Goal: Contribute content: Contribute content

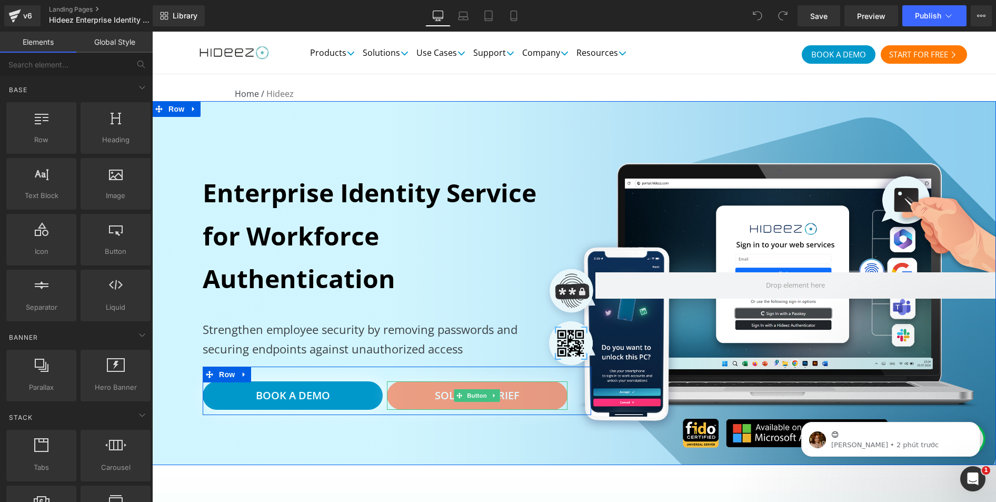
click at [424, 400] on link "Solution Brief" at bounding box center [477, 395] width 180 height 28
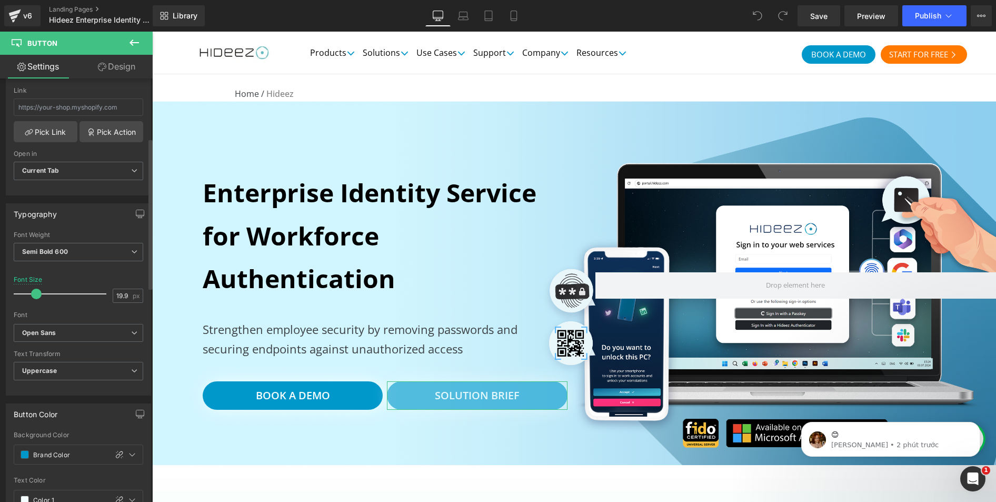
scroll to position [137, 0]
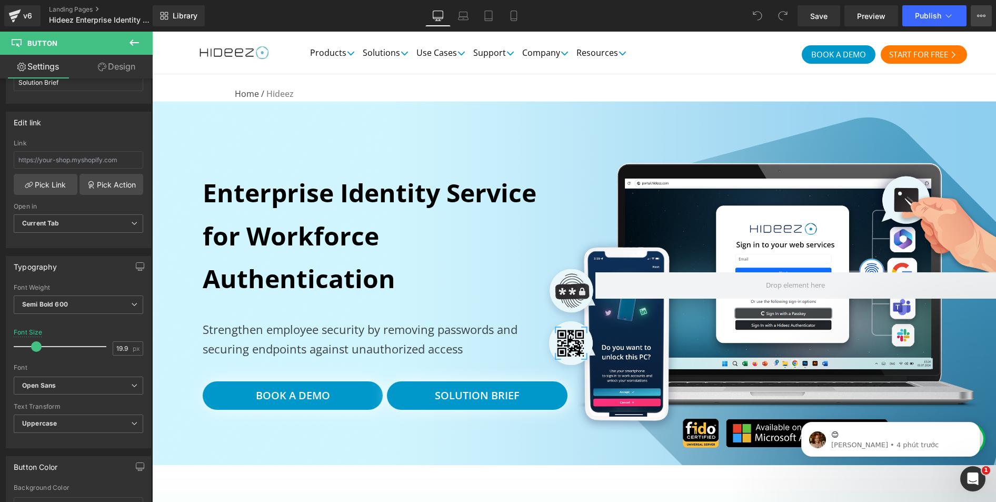
click at [982, 15] on icon at bounding box center [982, 16] width 3 height 2
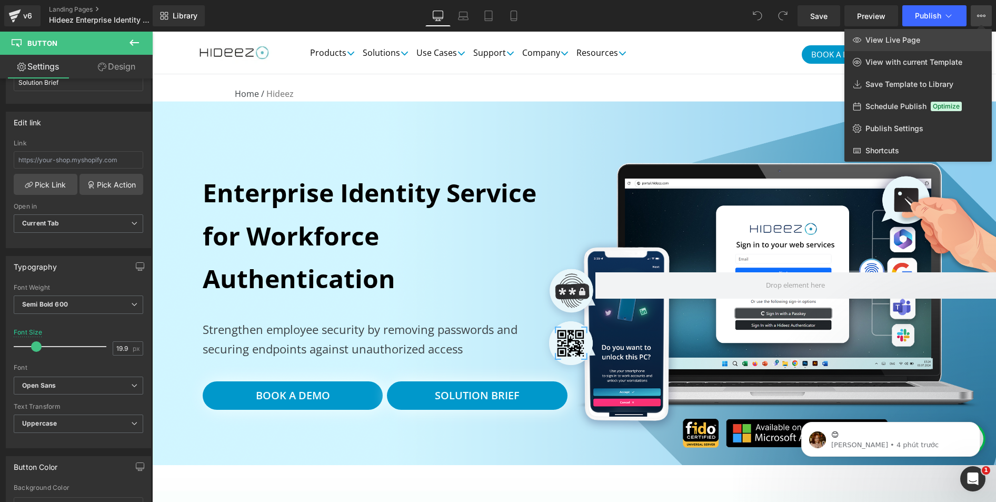
click at [922, 40] on link "View Live Page" at bounding box center [918, 40] width 147 height 22
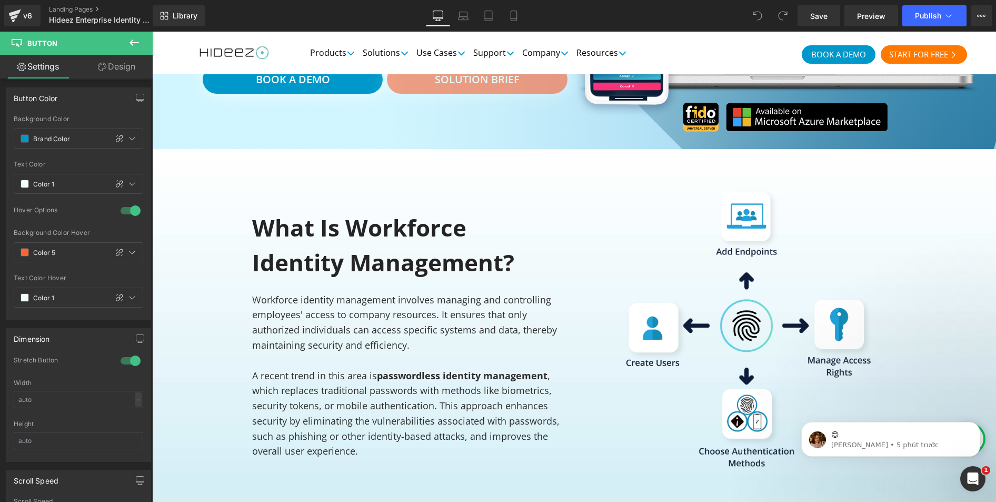
scroll to position [0, 0]
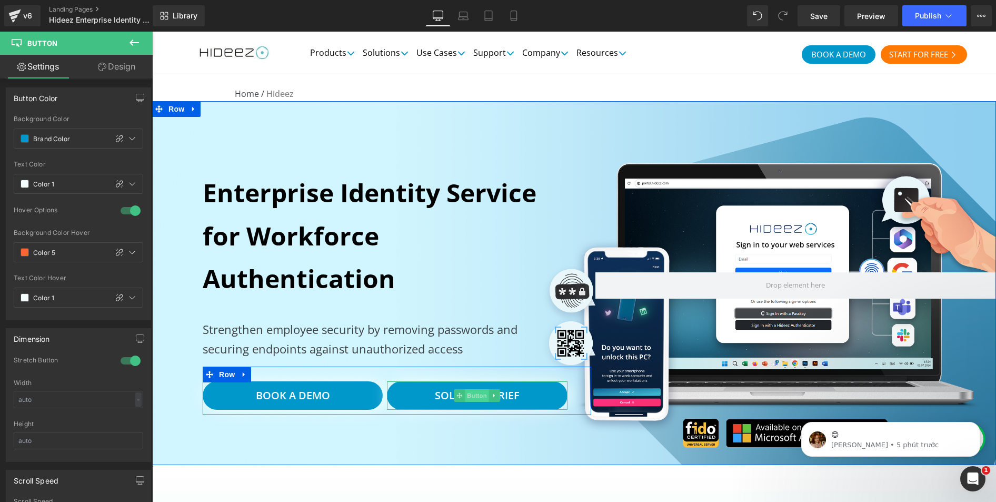
click at [466, 395] on span "Button" at bounding box center [478, 395] width 24 height 13
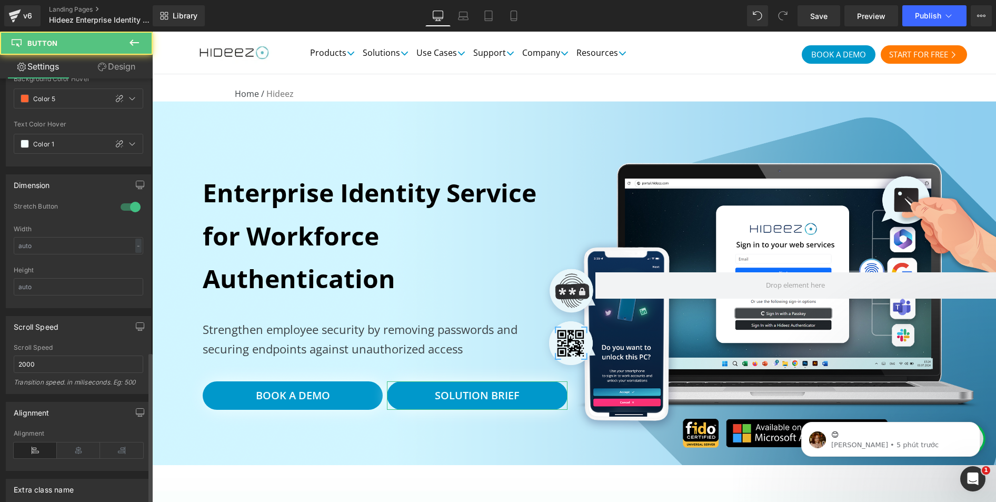
scroll to position [769, 0]
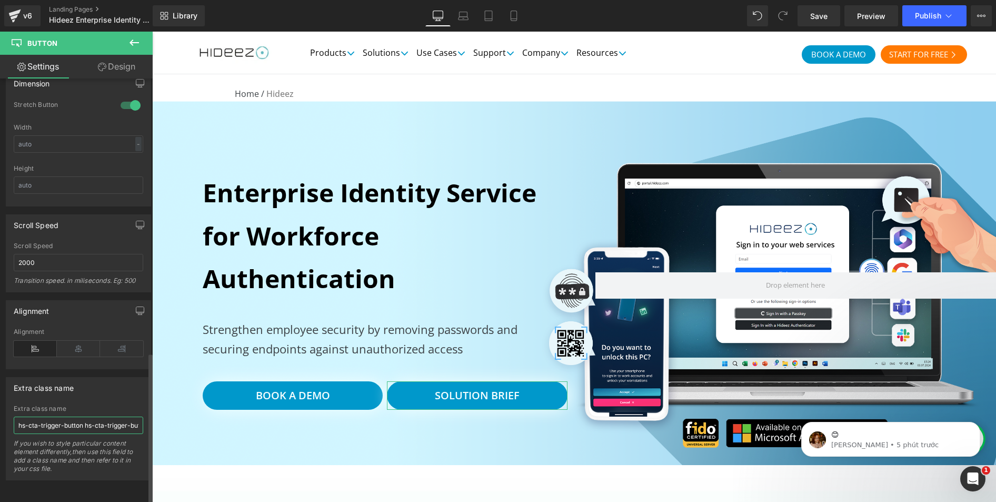
click at [70, 419] on input "hs-cta-trigger-button hs-cta-trigger-button-197179078671" at bounding box center [79, 425] width 130 height 17
drag, startPoint x: 82, startPoint y: 416, endPoint x: -13, endPoint y: 419, distance: 95.4
click at [0, 419] on html "Button You are previewing how the will restyle your page. You can not edit Elem…" at bounding box center [498, 251] width 996 height 502
click at [81, 420] on input "hs-cta-trigger-button hs-cta-trigger-button-197179078671" at bounding box center [79, 425] width 130 height 17
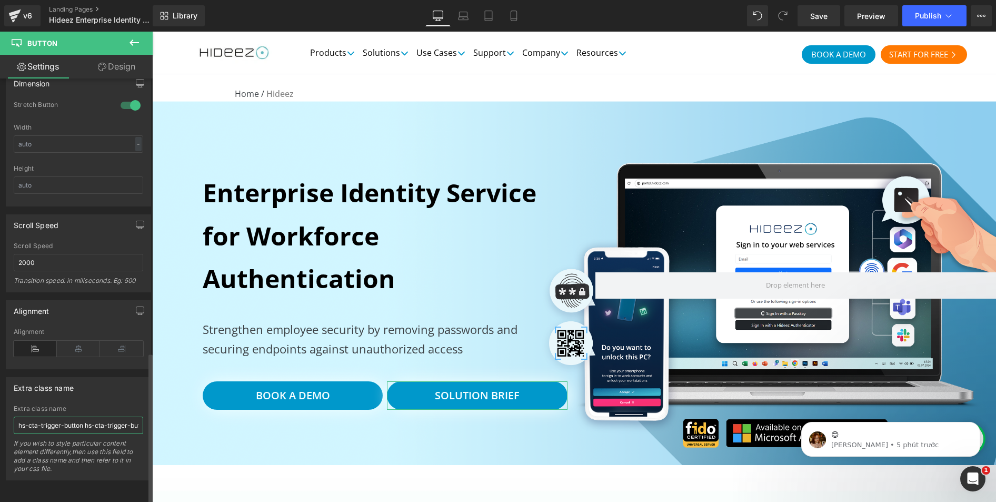
click at [81, 420] on input "hs-cta-trigger-button hs-cta-trigger-button-197179078671" at bounding box center [79, 425] width 130 height 17
click at [76, 419] on input "hs-cta-trigger-button hs-cta-trigger-button-197179078671" at bounding box center [79, 425] width 130 height 17
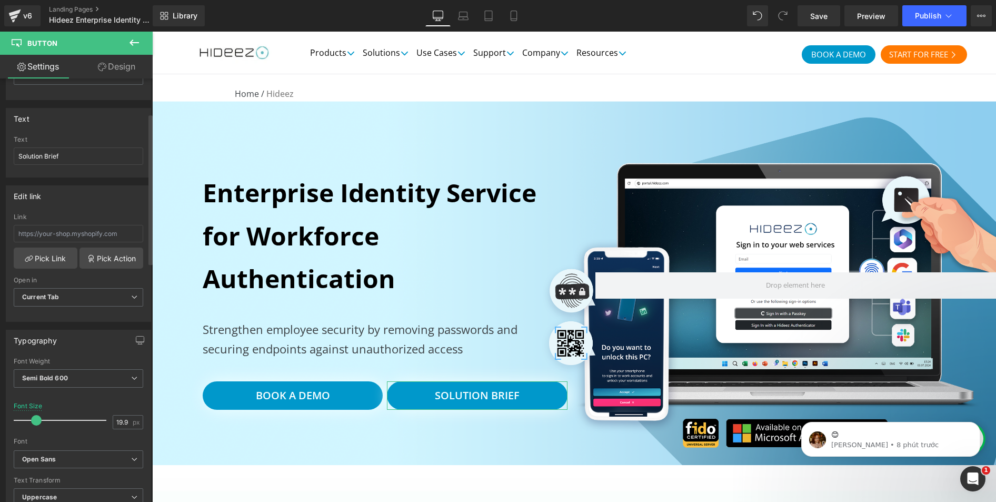
scroll to position [105, 0]
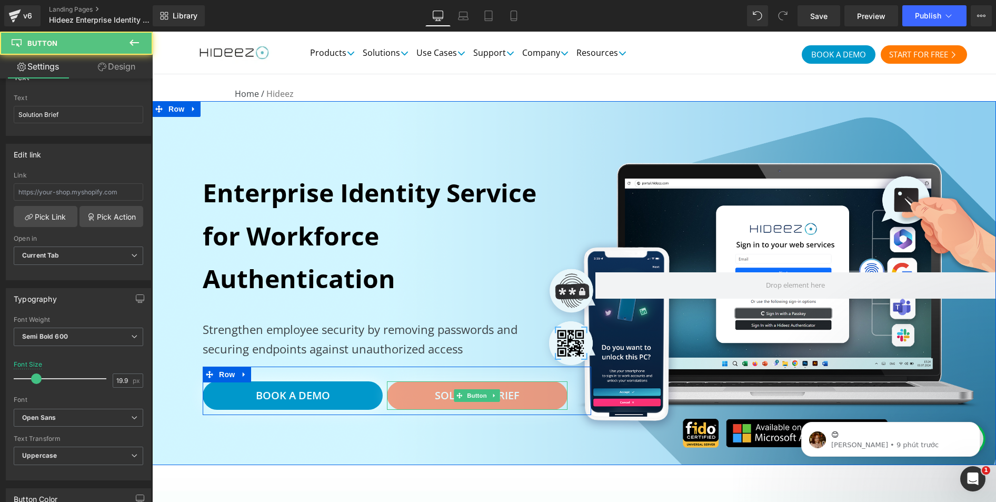
click at [440, 403] on link "Solution Brief" at bounding box center [477, 395] width 180 height 28
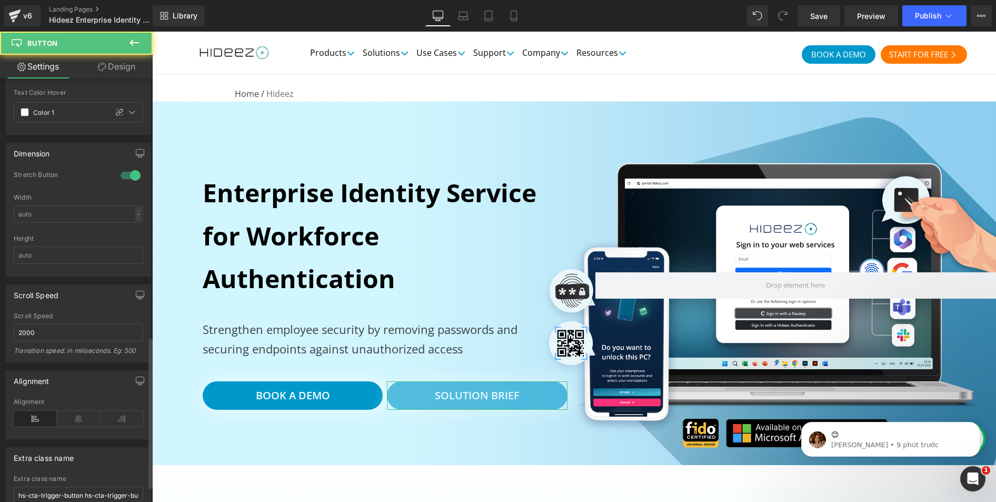
scroll to position [769, 0]
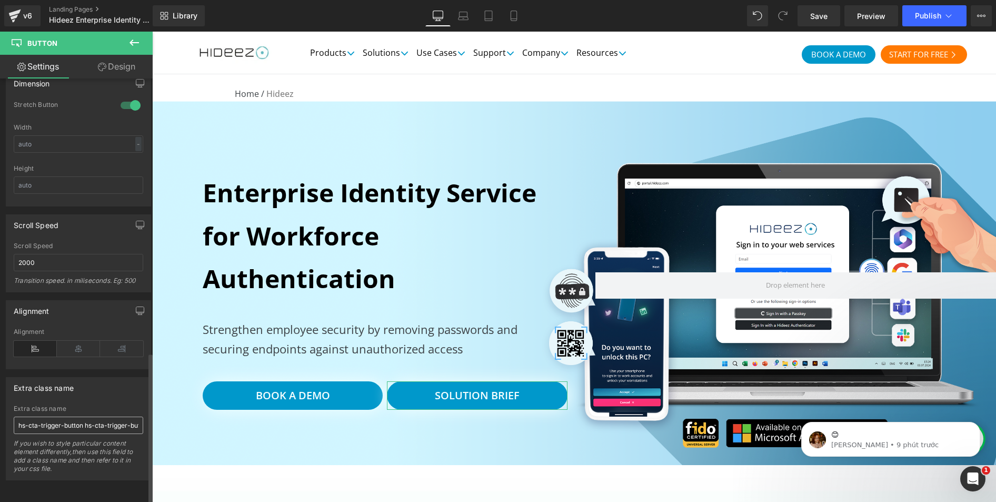
click at [103, 419] on input "hs-cta-trigger-button hs-cta-trigger-button-197179078671" at bounding box center [79, 425] width 130 height 17
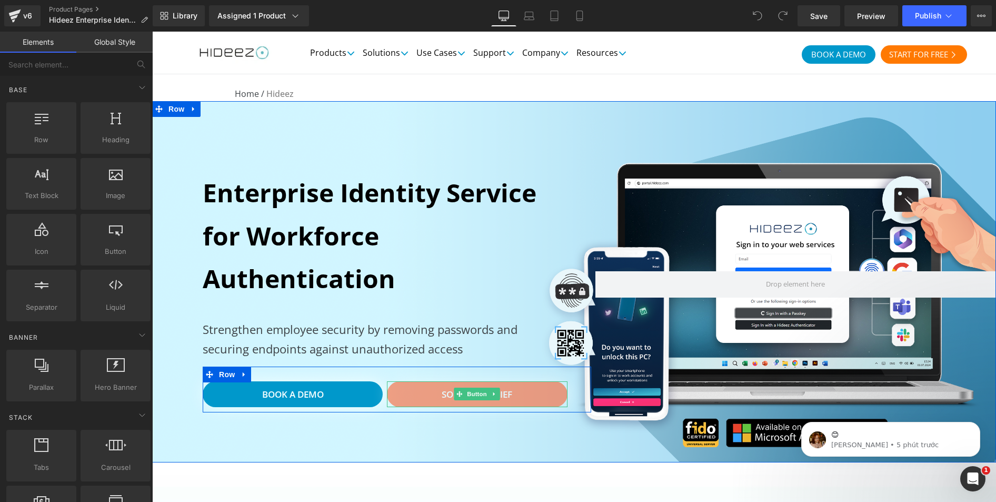
click at [417, 396] on link "Solution Brief" at bounding box center [477, 394] width 180 height 26
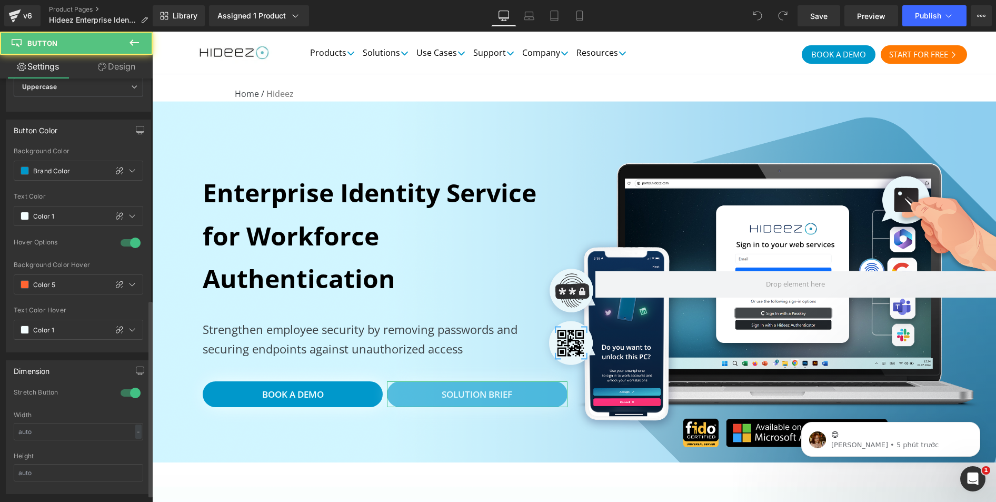
scroll to position [769, 0]
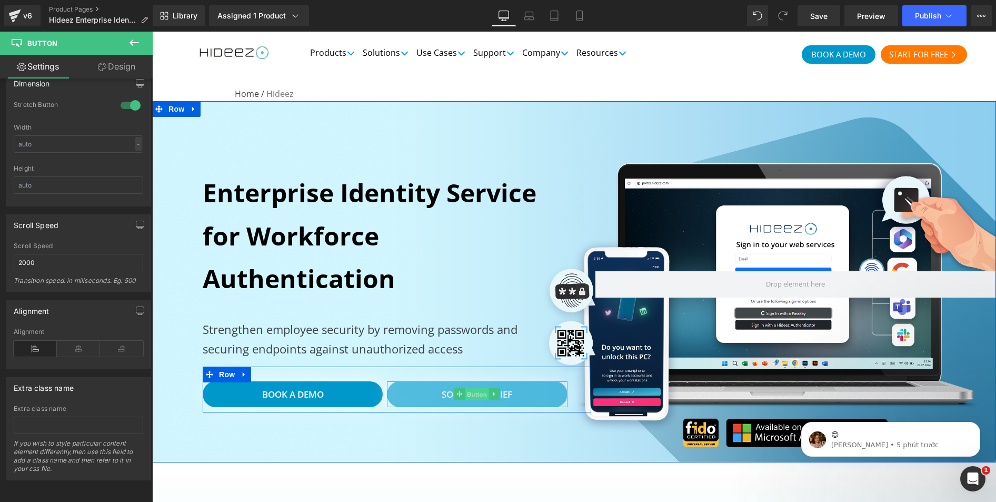
click at [470, 393] on span "Button" at bounding box center [478, 394] width 24 height 13
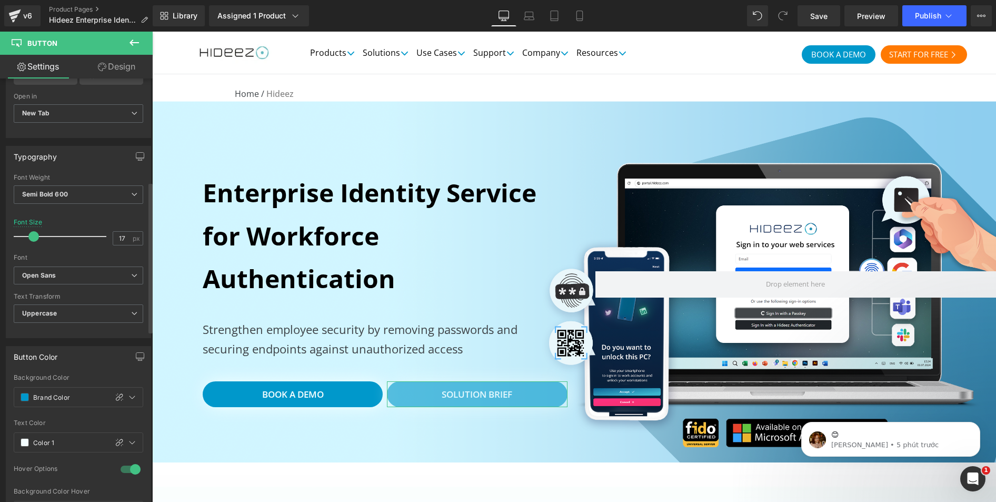
scroll to position [137, 0]
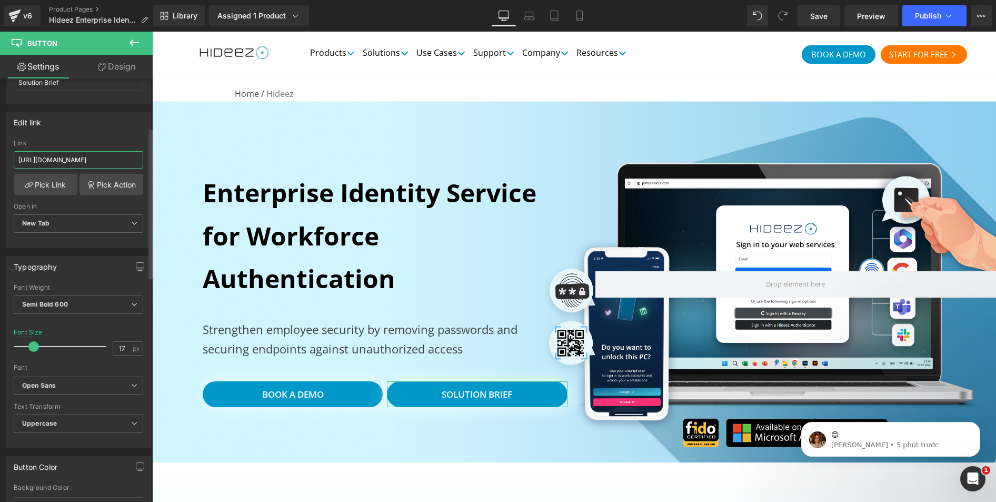
click at [83, 155] on input "[URL][DOMAIN_NAME]" at bounding box center [79, 159] width 130 height 17
click at [100, 161] on input "[URL][DOMAIN_NAME]" at bounding box center [79, 159] width 130 height 17
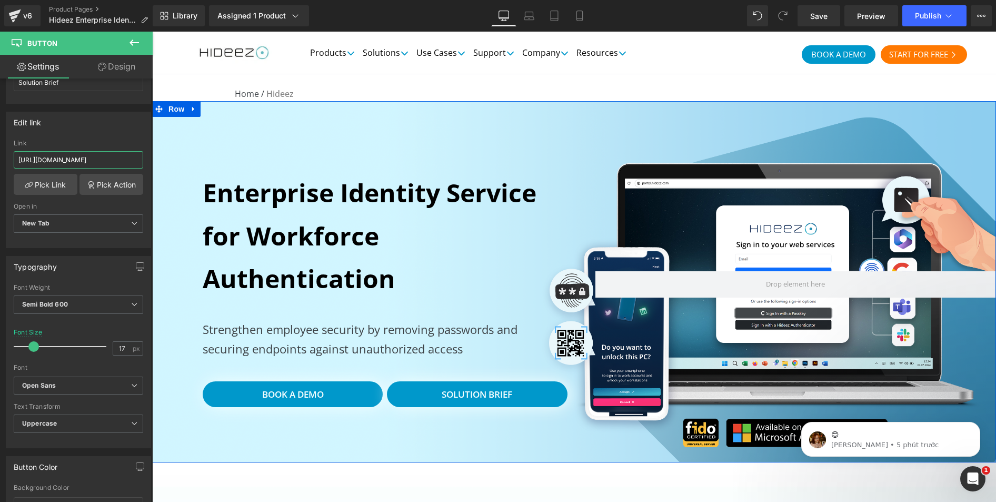
drag, startPoint x: 239, startPoint y: 188, endPoint x: 156, endPoint y: 161, distance: 86.9
click at [408, 147] on div "Enterprise Identity Service for Workforce Authentication Heading Strengthen emp…" at bounding box center [574, 281] width 844 height 361
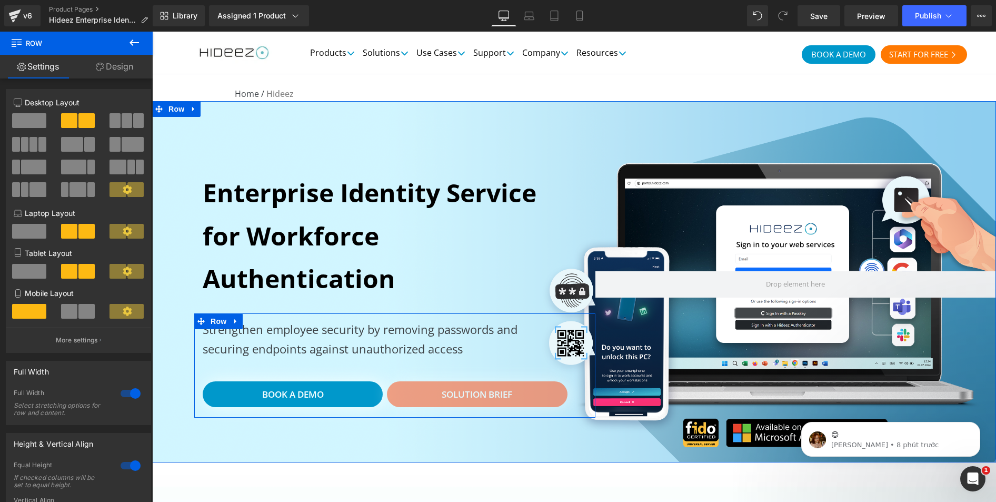
click at [393, 399] on link "Solution Brief" at bounding box center [477, 394] width 180 height 26
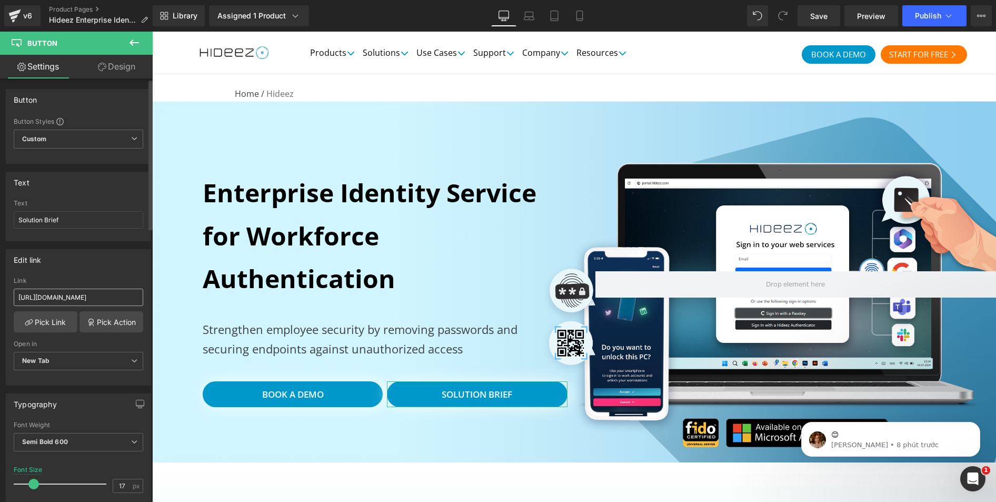
click at [88, 298] on input "[URL][DOMAIN_NAME]" at bounding box center [79, 297] width 130 height 17
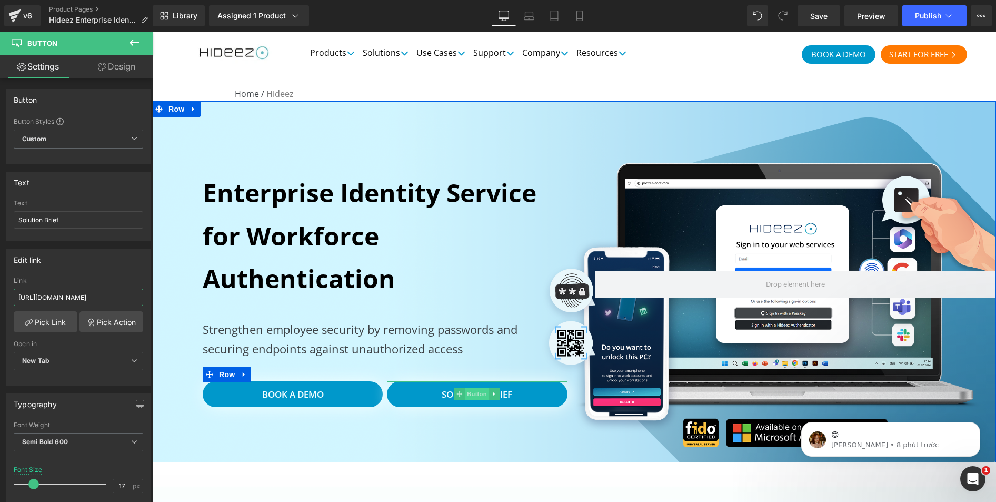
click at [478, 393] on span "Button" at bounding box center [478, 394] width 24 height 13
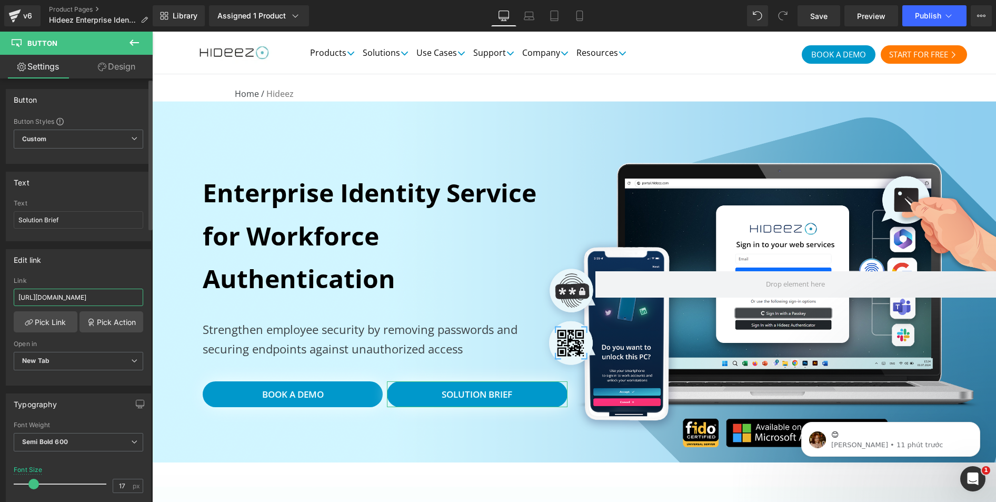
click at [91, 298] on input "[URL][DOMAIN_NAME]" at bounding box center [79, 297] width 130 height 17
click at [94, 265] on div "Edit link" at bounding box center [78, 260] width 144 height 20
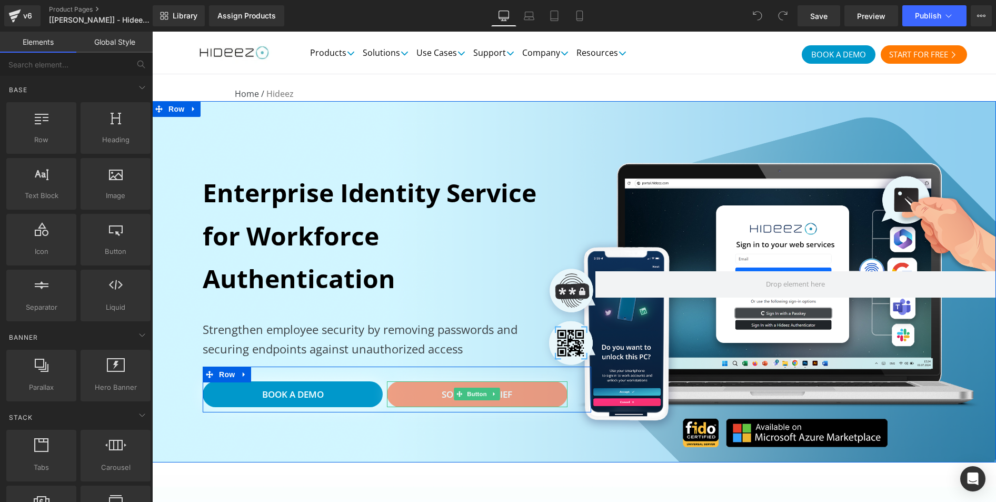
click at [424, 399] on link "Solution Brief" at bounding box center [477, 394] width 180 height 26
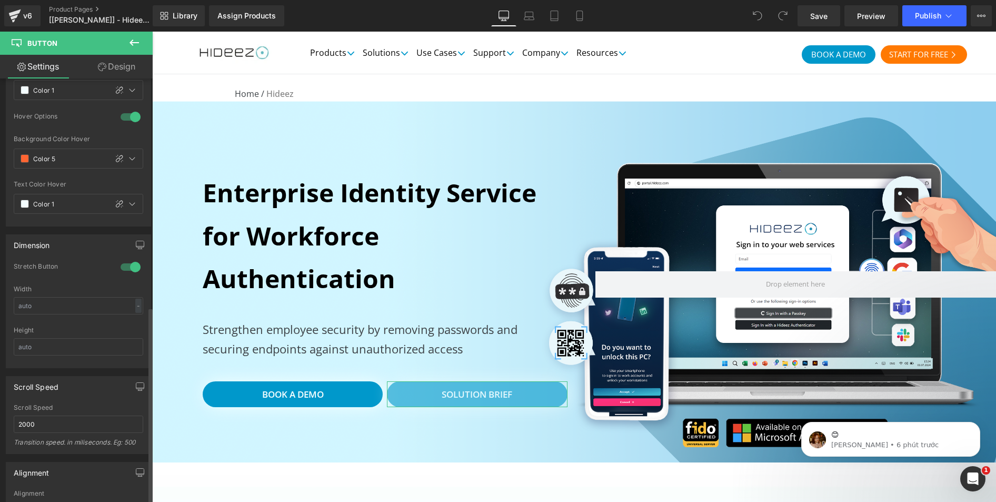
scroll to position [769, 0]
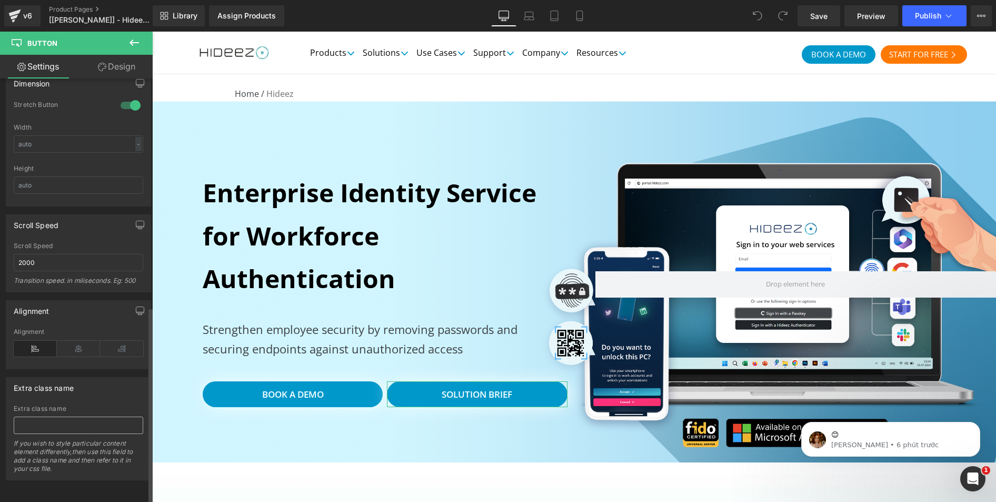
click at [76, 418] on input "text" at bounding box center [79, 425] width 130 height 17
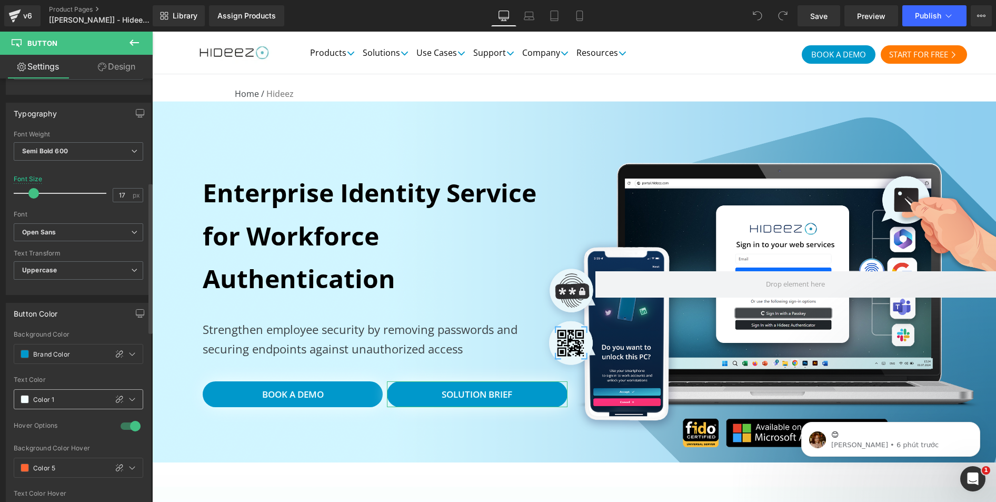
scroll to position [85, 0]
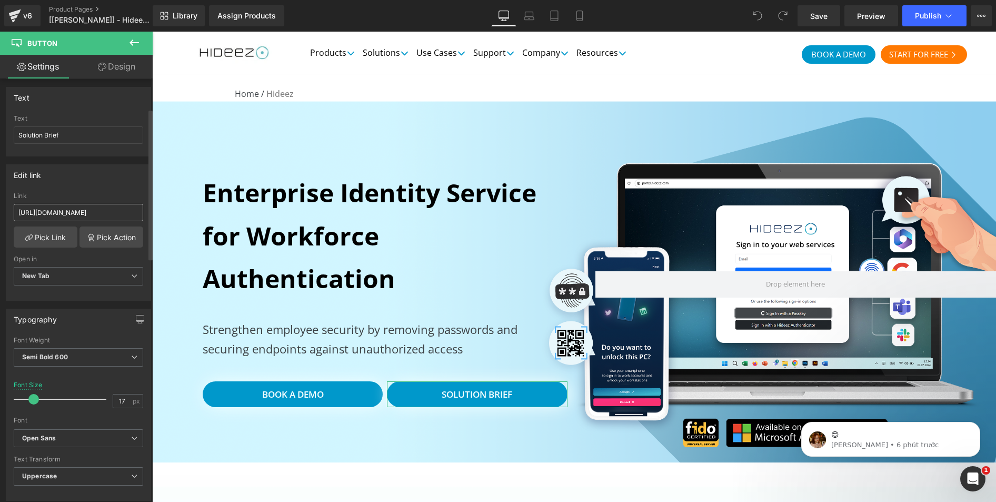
type input "hs-cta-trigger-button hs-cta-trigger-button-197179078671"
click at [90, 213] on input "[URL][DOMAIN_NAME]" at bounding box center [79, 212] width 130 height 17
click at [98, 210] on input "[URL][DOMAIN_NAME]" at bounding box center [79, 212] width 130 height 17
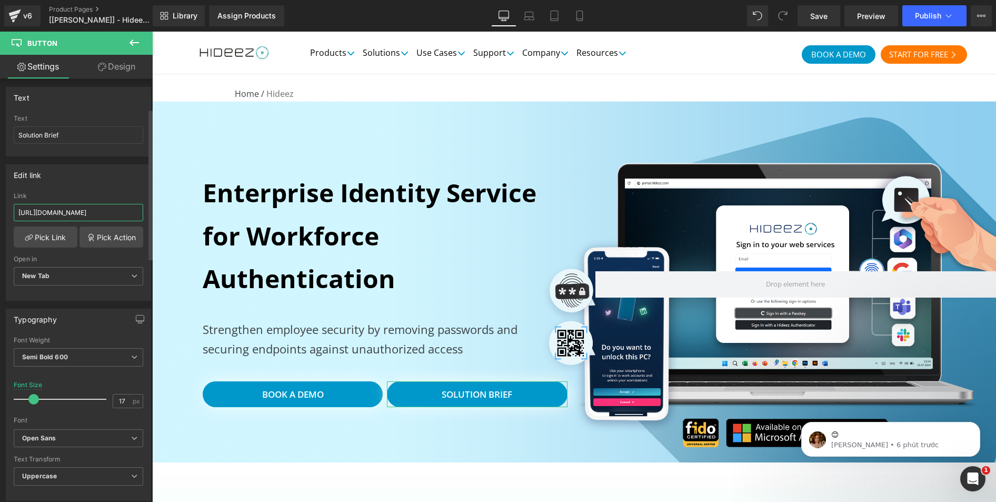
click at [98, 210] on input "[URL][DOMAIN_NAME]" at bounding box center [79, 212] width 130 height 17
click at [832, 17] on link "Save" at bounding box center [819, 15] width 43 height 21
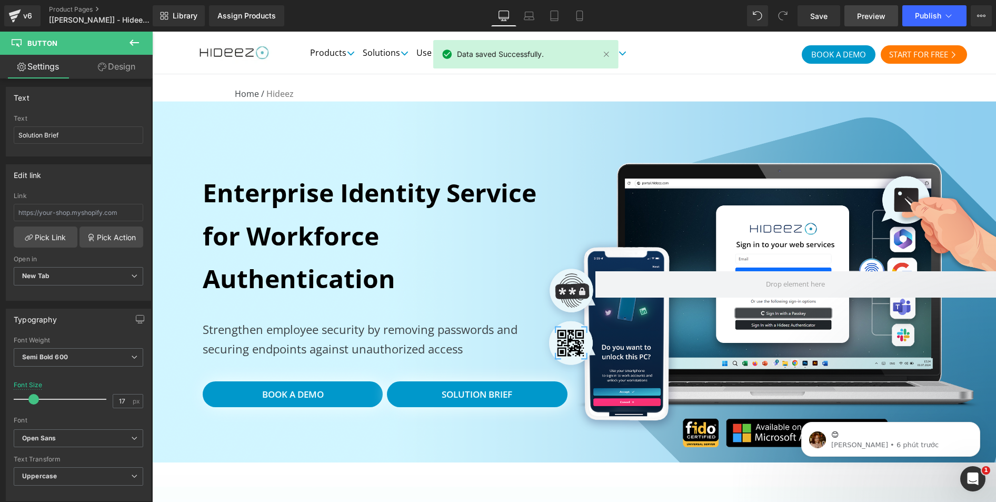
click at [865, 21] on span "Preview" at bounding box center [871, 16] width 28 height 11
click at [930, 18] on span "Publish" at bounding box center [928, 16] width 26 height 8
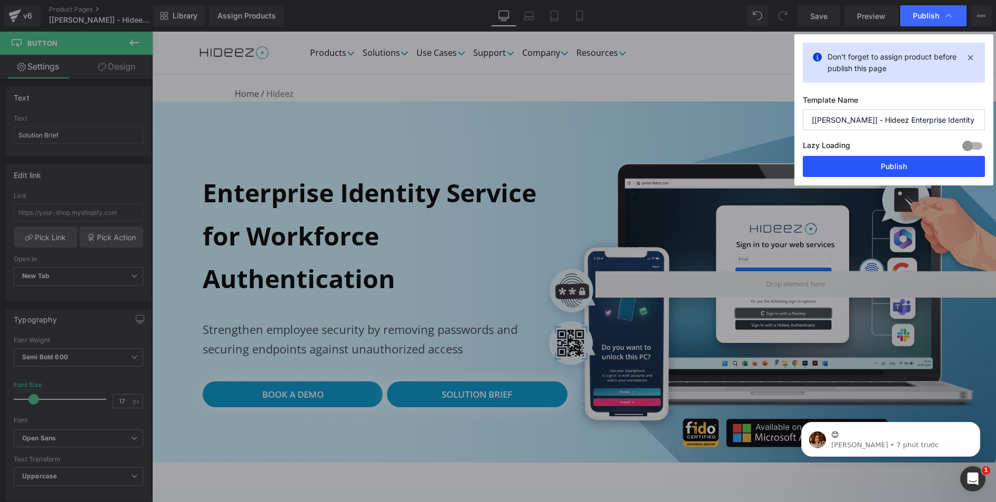
click at [904, 168] on button "Publish" at bounding box center [894, 166] width 182 height 21
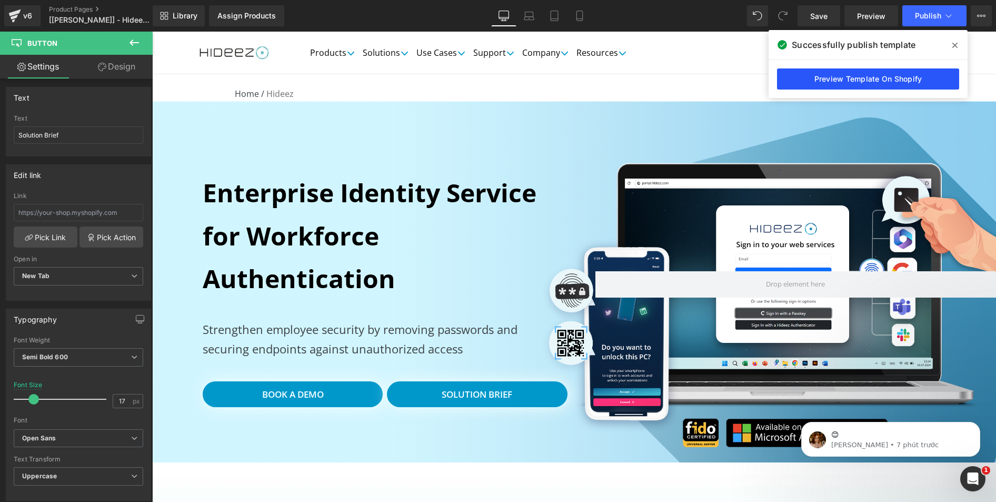
click at [877, 77] on link "Preview Template On Shopify" at bounding box center [868, 78] width 182 height 21
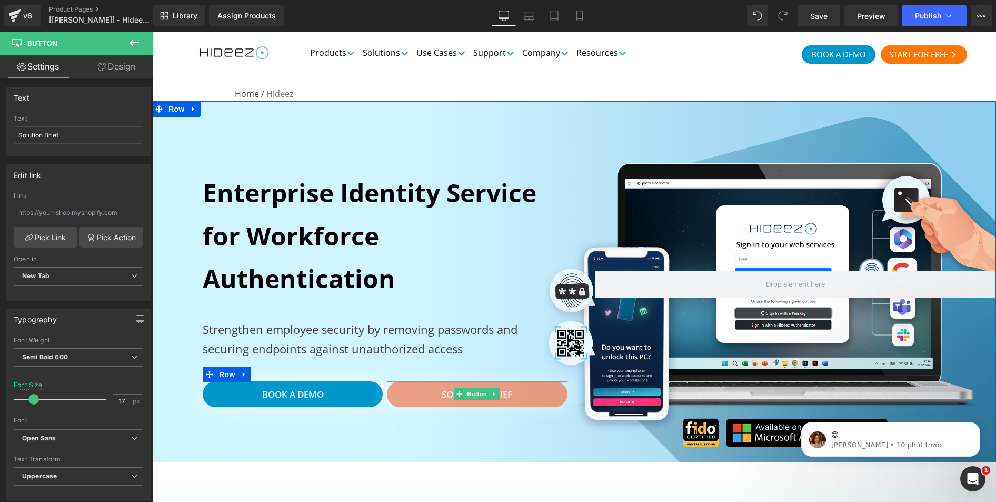
click at [442, 391] on span "Solution Brief" at bounding box center [477, 394] width 71 height 12
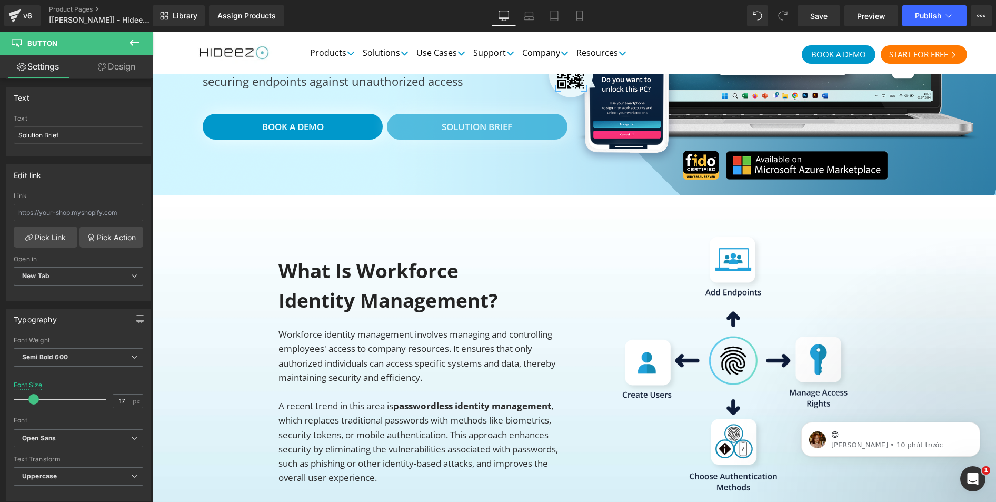
scroll to position [53, 0]
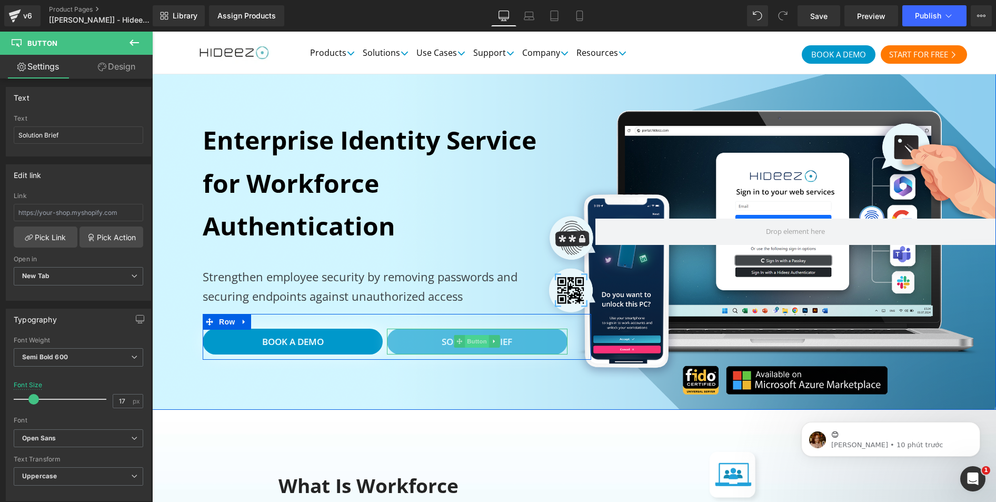
click at [478, 339] on span "Button" at bounding box center [478, 341] width 24 height 13
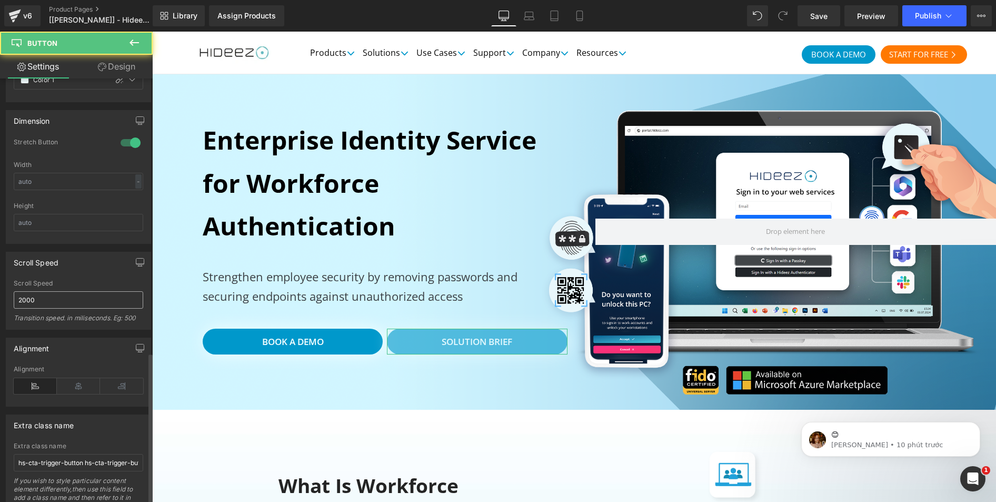
scroll to position [769, 0]
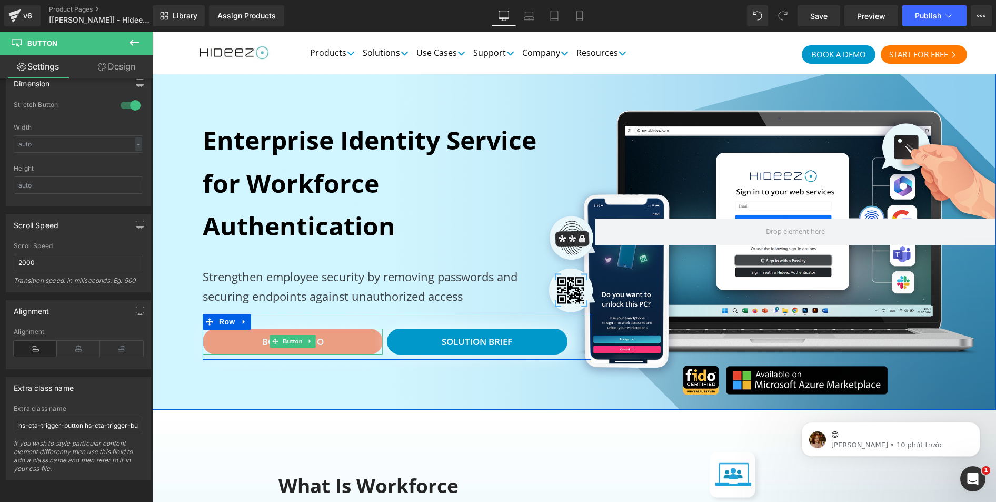
click at [341, 348] on link "book a demo" at bounding box center [293, 342] width 180 height 26
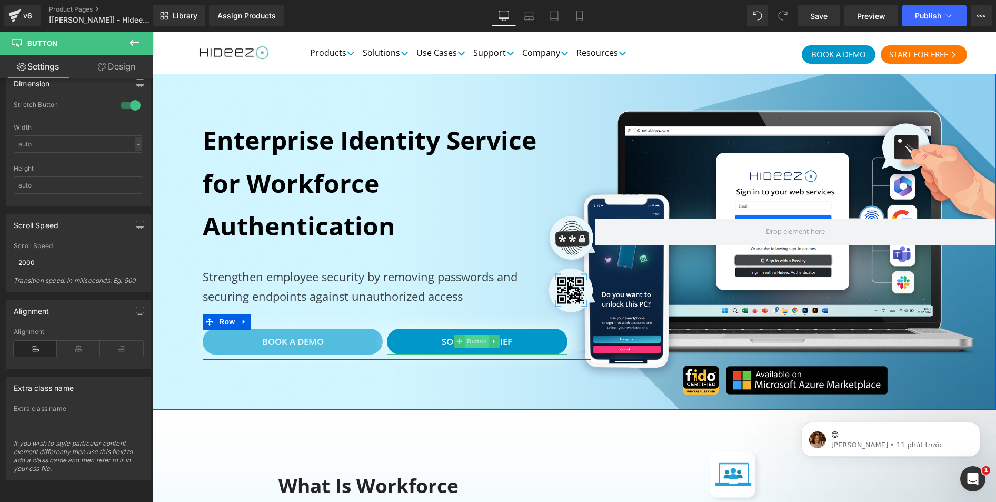
click at [479, 343] on span "Button" at bounding box center [478, 341] width 24 height 13
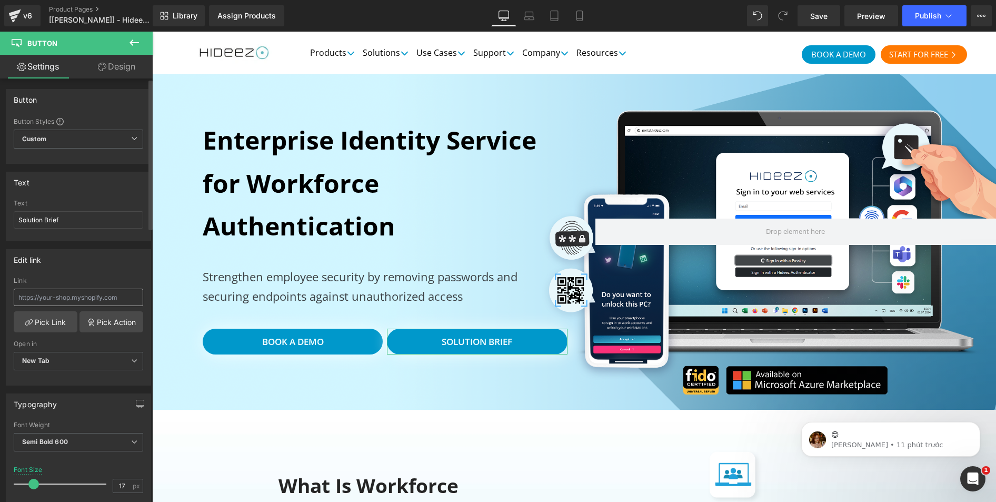
click at [76, 297] on input "text" at bounding box center [79, 297] width 130 height 17
type input "[URL][DOMAIN_NAME]"
click at [824, 19] on span "Save" at bounding box center [819, 16] width 17 height 11
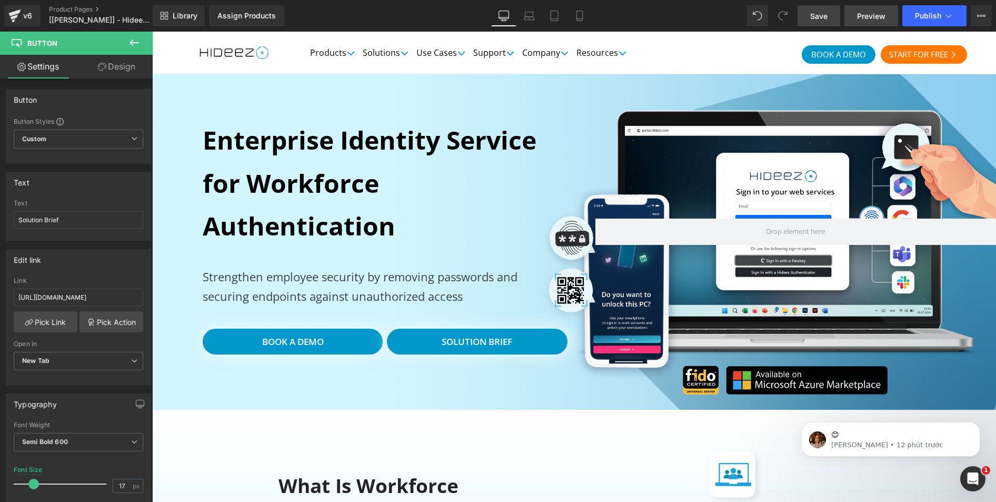
click at [872, 16] on span "Preview" at bounding box center [871, 16] width 28 height 11
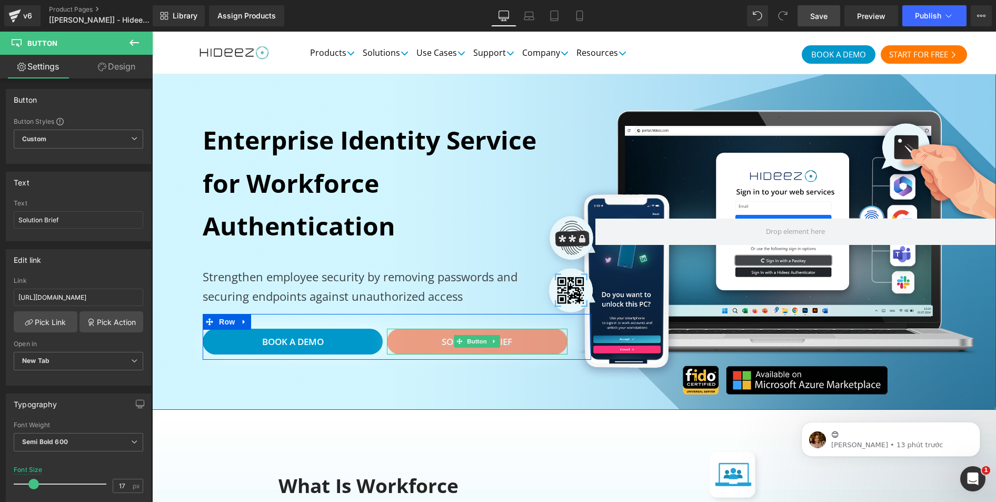
click at [476, 333] on link "Solution Brief" at bounding box center [477, 342] width 180 height 26
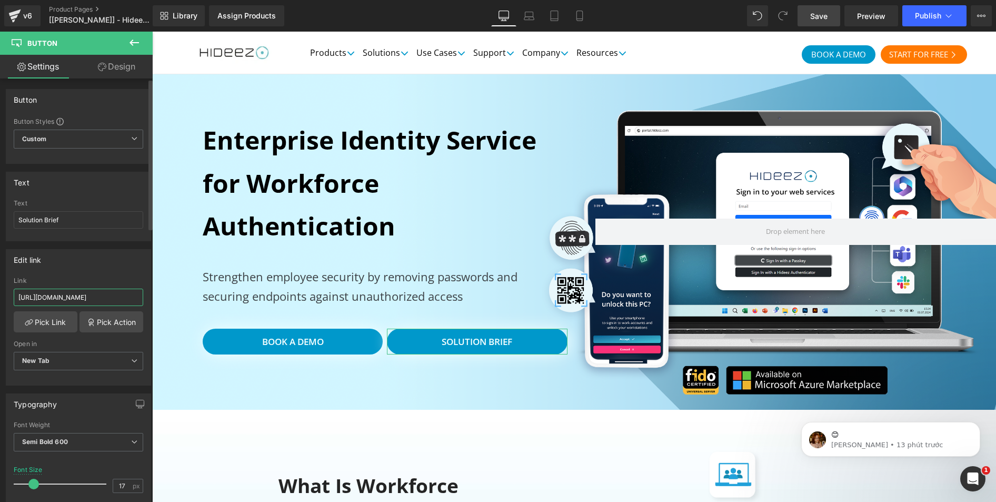
drag, startPoint x: 81, startPoint y: 299, endPoint x: 87, endPoint y: 296, distance: 6.4
click at [81, 299] on input "[URL][DOMAIN_NAME]" at bounding box center [79, 297] width 130 height 17
click at [90, 294] on input "[URL][DOMAIN_NAME]" at bounding box center [79, 297] width 130 height 17
drag, startPoint x: 257, startPoint y: 325, endPoint x: 170, endPoint y: 302, distance: 90.1
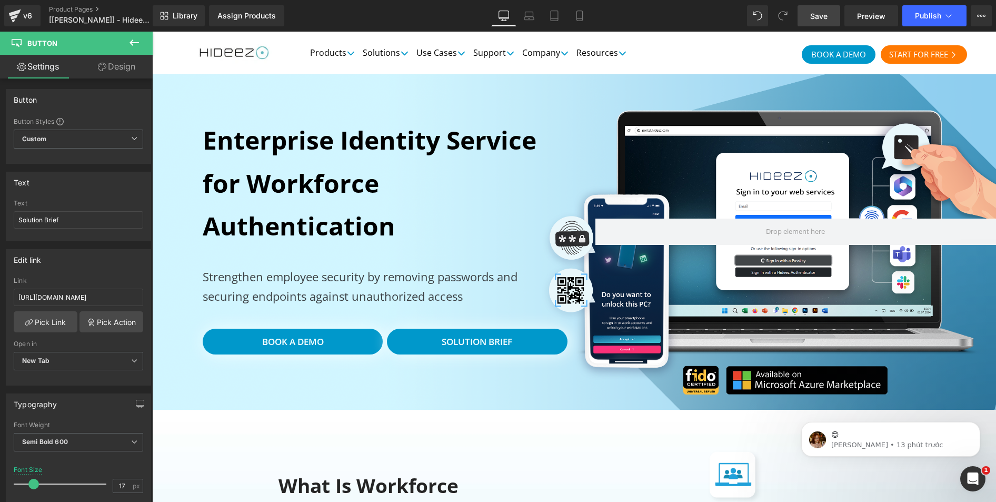
scroll to position [0, 0]
click at [809, 15] on link "Save" at bounding box center [819, 15] width 43 height 21
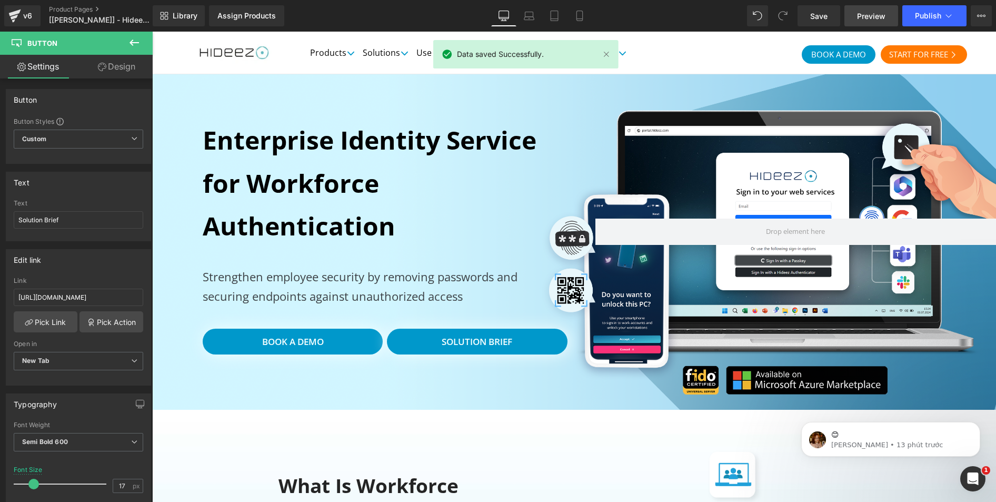
click at [878, 15] on span "Preview" at bounding box center [871, 16] width 28 height 11
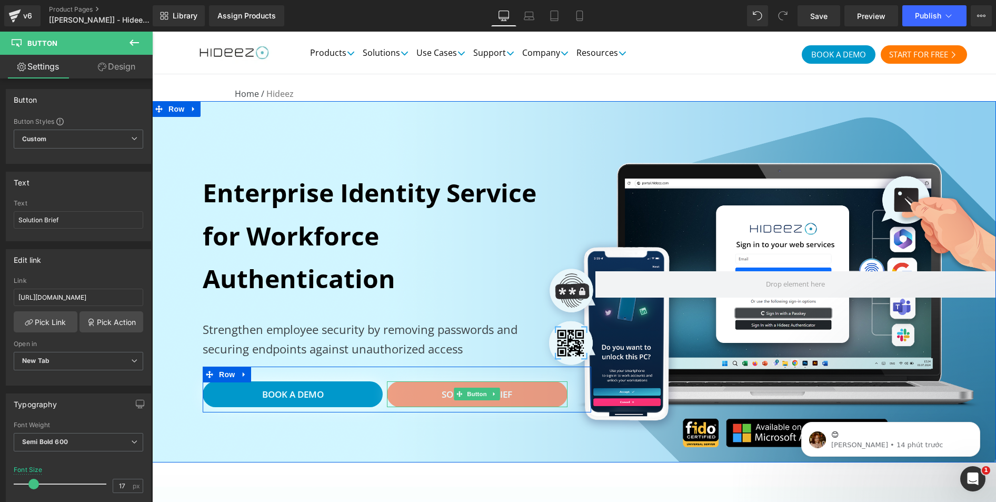
click at [504, 394] on span "Solution Brief" at bounding box center [477, 394] width 71 height 12
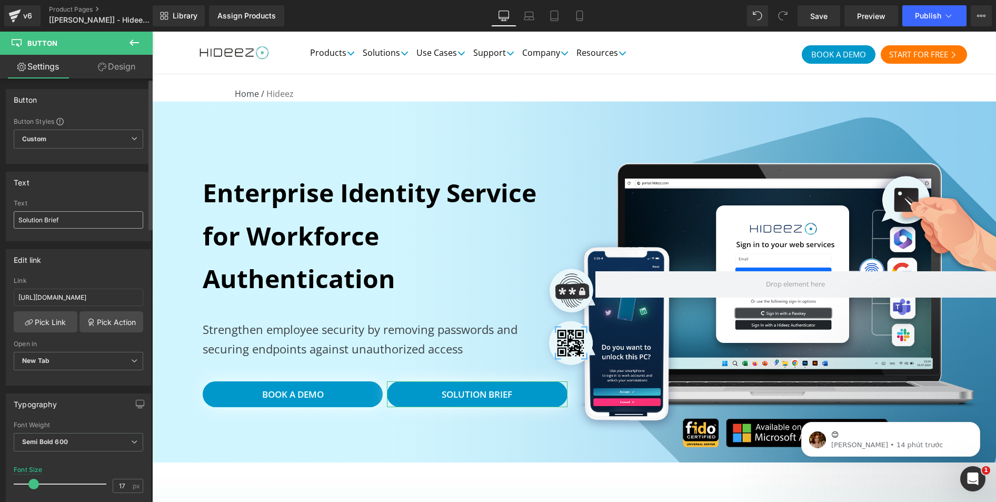
click at [70, 221] on input "Solution Brief" at bounding box center [79, 219] width 130 height 17
click at [817, 13] on span "Save" at bounding box center [819, 16] width 17 height 11
click at [80, 218] on input "Solution Brief1" at bounding box center [79, 219] width 130 height 17
type input "Solution Brief"
click at [822, 12] on span "Save" at bounding box center [819, 16] width 17 height 11
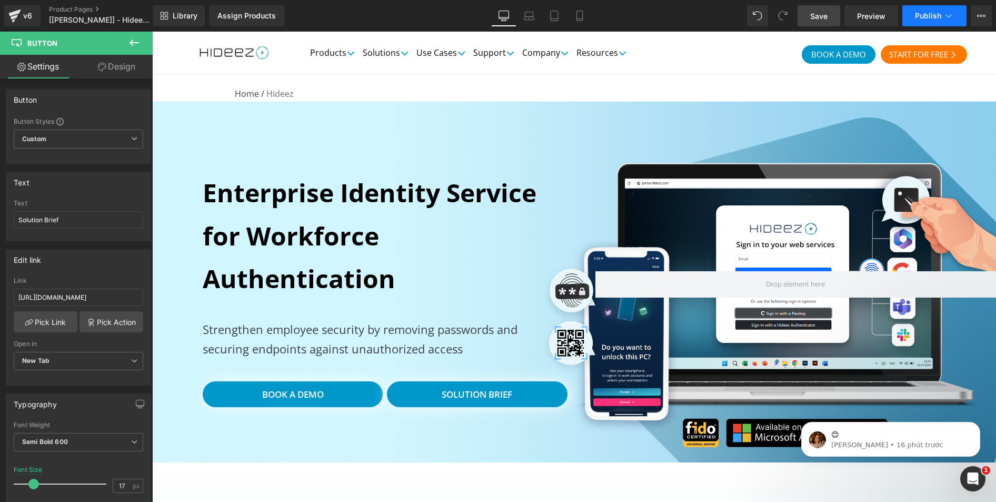
click at [938, 15] on span "Publish" at bounding box center [928, 16] width 26 height 8
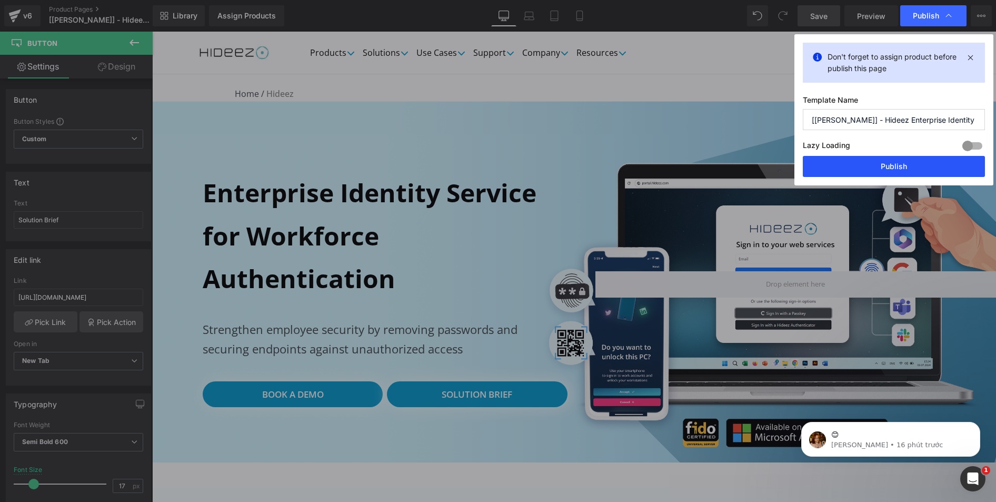
click at [889, 163] on button "Publish" at bounding box center [894, 166] width 182 height 21
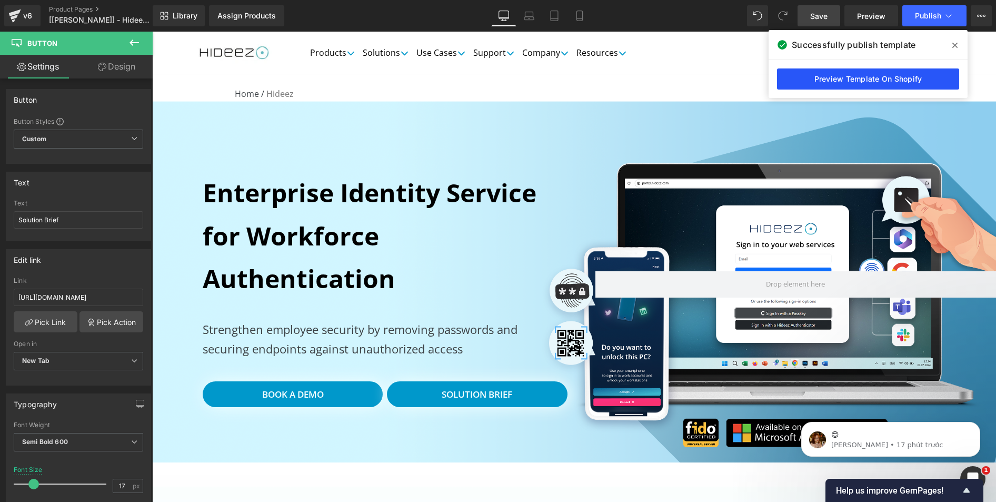
click at [877, 85] on link "Preview Template On Shopify" at bounding box center [868, 78] width 182 height 21
